Goal: Task Accomplishment & Management: Manage account settings

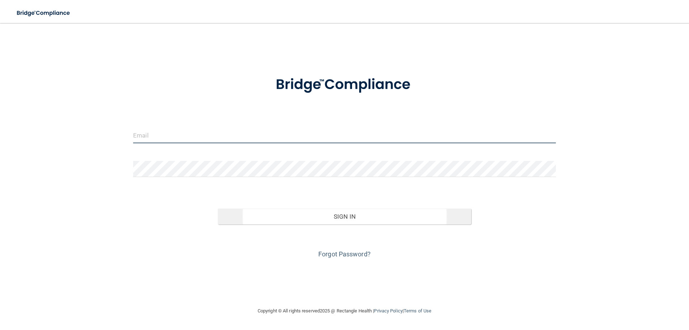
type input "[EMAIL_ADDRESS][DOMAIN_NAME]"
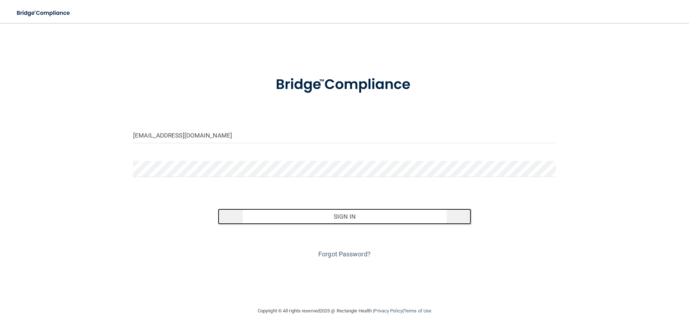
click at [359, 217] on button "Sign In" at bounding box center [345, 216] width 254 height 16
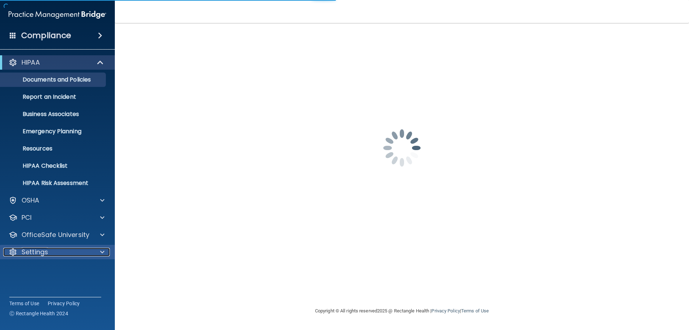
click at [42, 249] on p "Settings" at bounding box center [35, 252] width 27 height 9
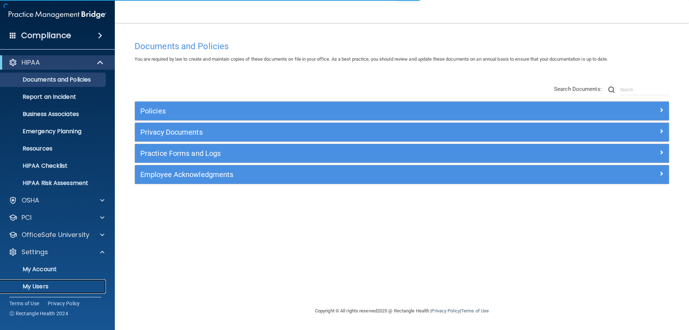
click at [34, 286] on p "My Users" at bounding box center [54, 286] width 98 height 7
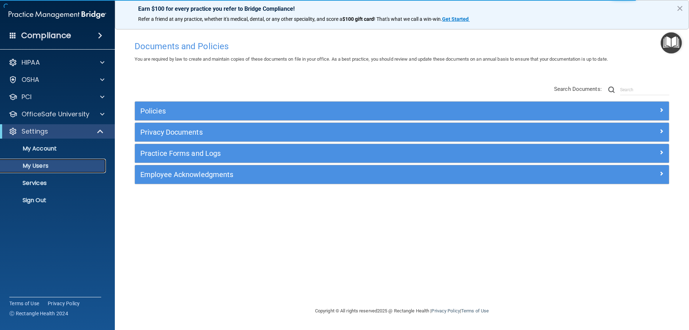
select select "20"
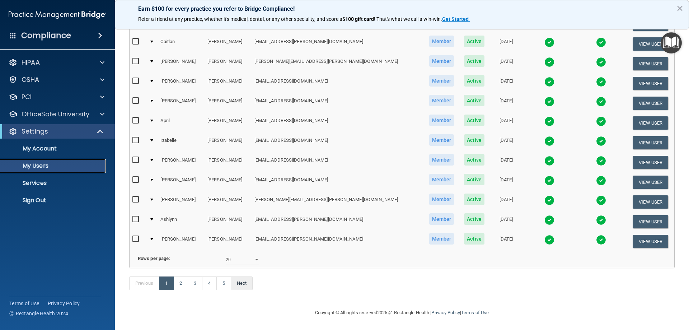
scroll to position [264, 0]
click at [178, 283] on link "2" at bounding box center [180, 283] width 15 height 14
select select "20"
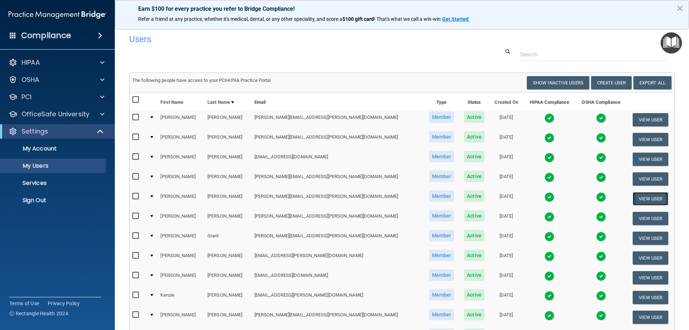
click at [632, 197] on button "View User" at bounding box center [650, 198] width 36 height 13
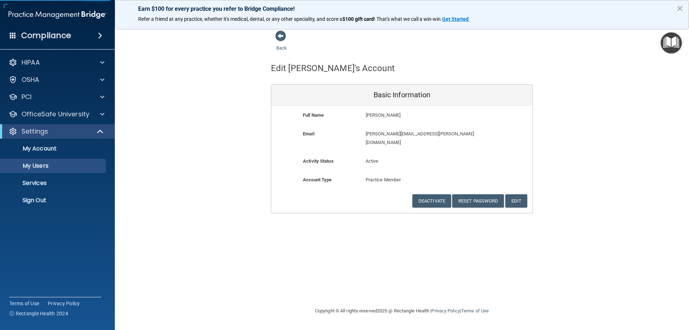
select select "20"
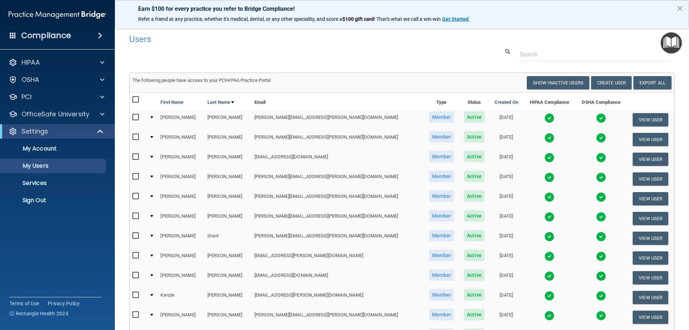
click at [544, 198] on img at bounding box center [549, 197] width 10 height 10
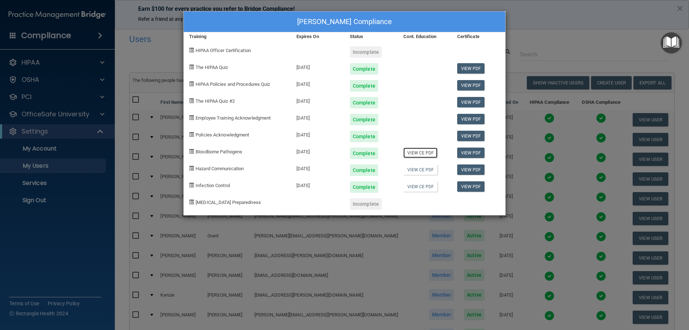
click at [424, 153] on link "View CE PDF" at bounding box center [420, 152] width 34 height 10
click at [414, 170] on link "View CE PDF" at bounding box center [420, 169] width 34 height 10
click at [426, 186] on link "View CE PDF" at bounding box center [420, 186] width 34 height 10
